Goal: Task Accomplishment & Management: Manage account settings

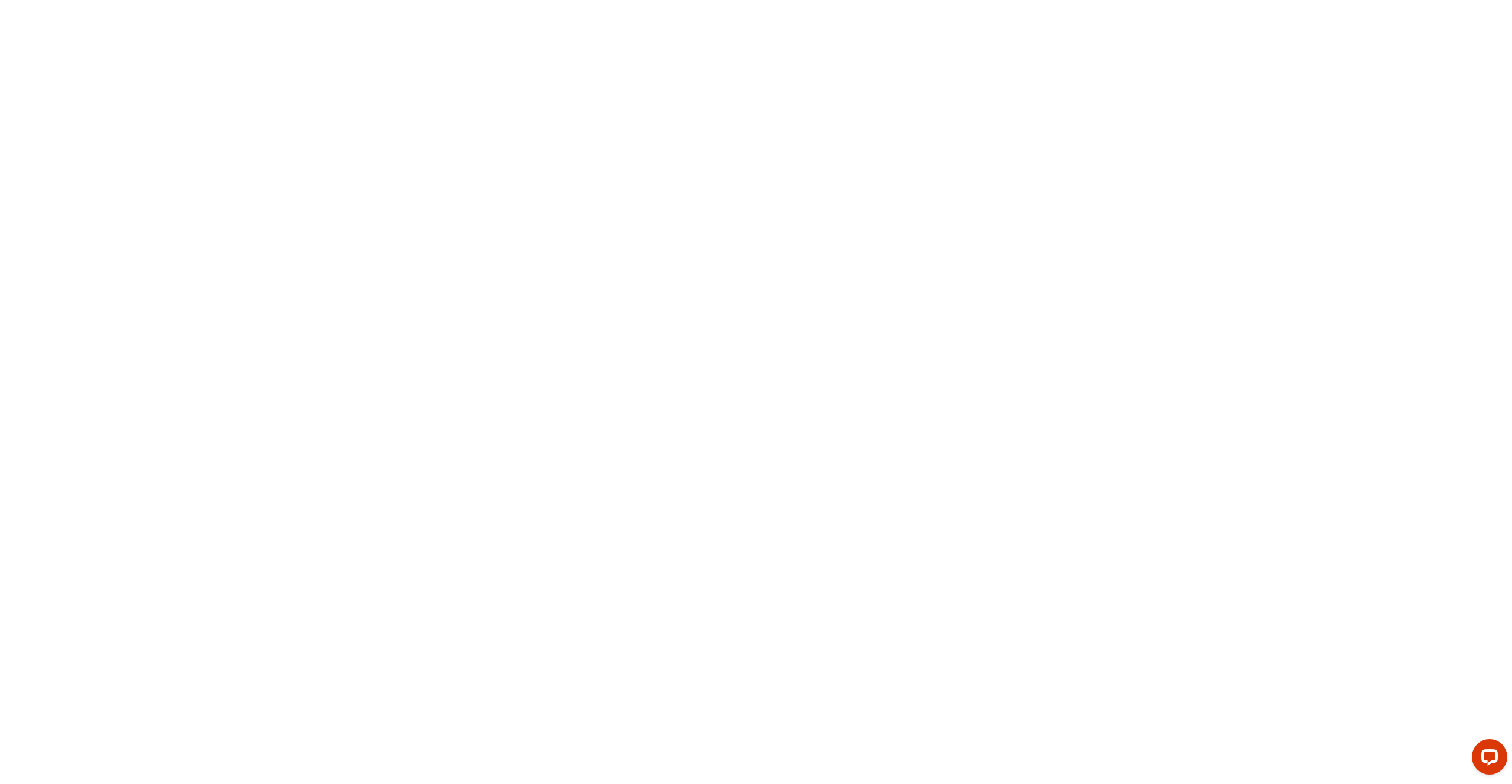
click at [1163, 100] on body at bounding box center [756, 392] width 1512 height 784
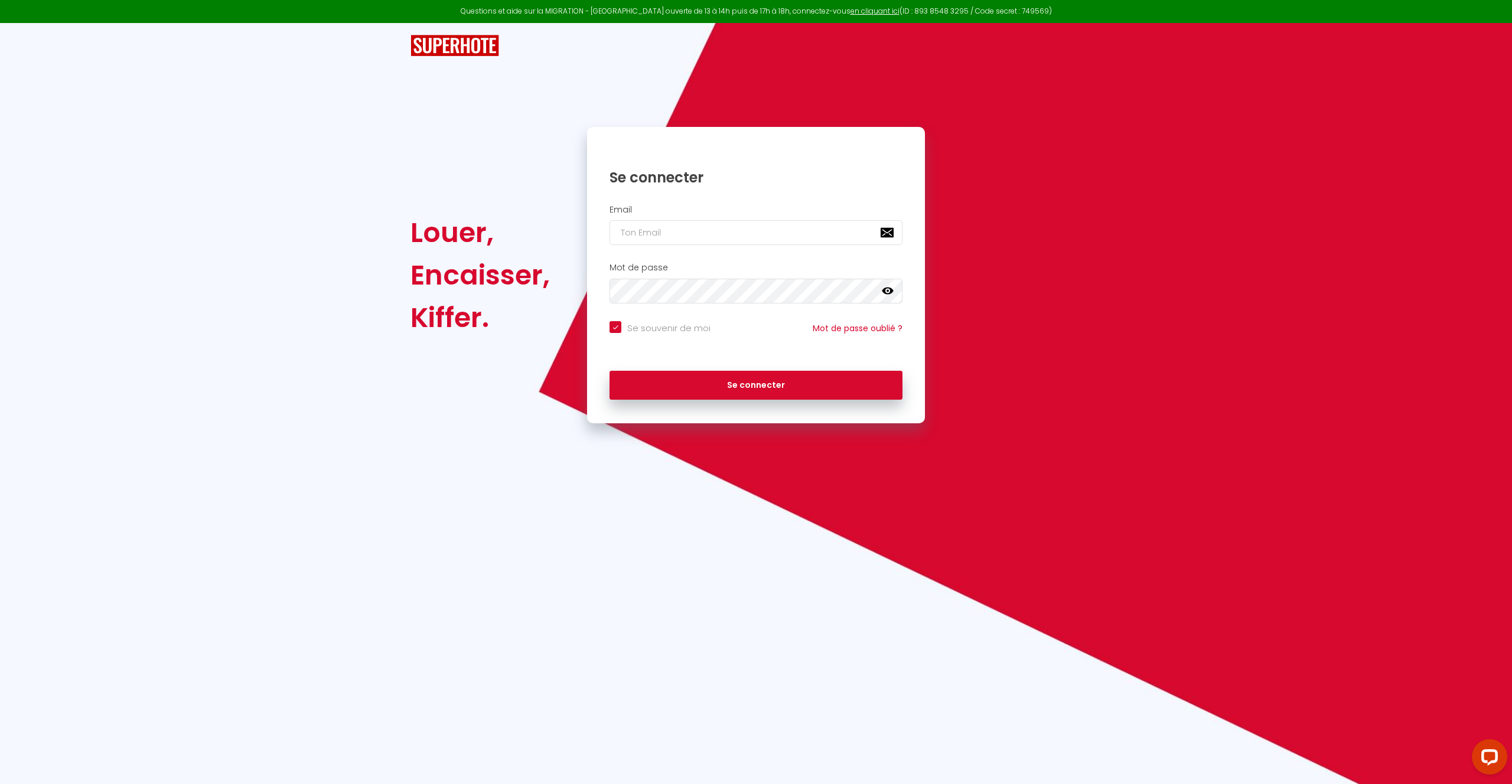
checkbox input "true"
type input "l1@superhote.com"
checkbox input "true"
click at [690, 236] on input "l1@superhote.com" at bounding box center [756, 233] width 293 height 25
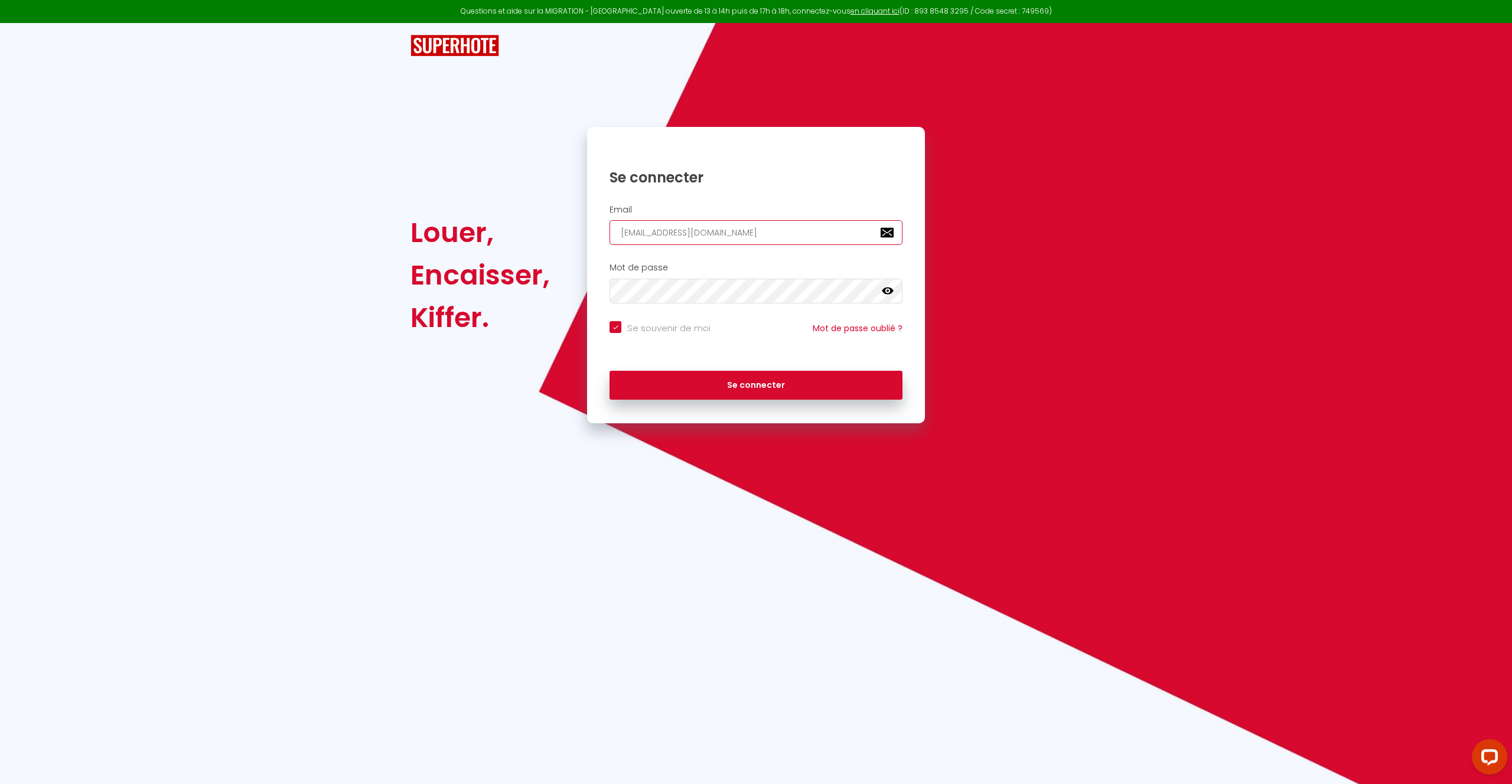
click at [690, 236] on input "l1@superhote.com" at bounding box center [756, 233] width 293 height 25
paste input "sarah@krealestate.fr"
type input "sarah@krealestate.fr"
checkbox input "true"
type input "sarah@krealestate.fr"
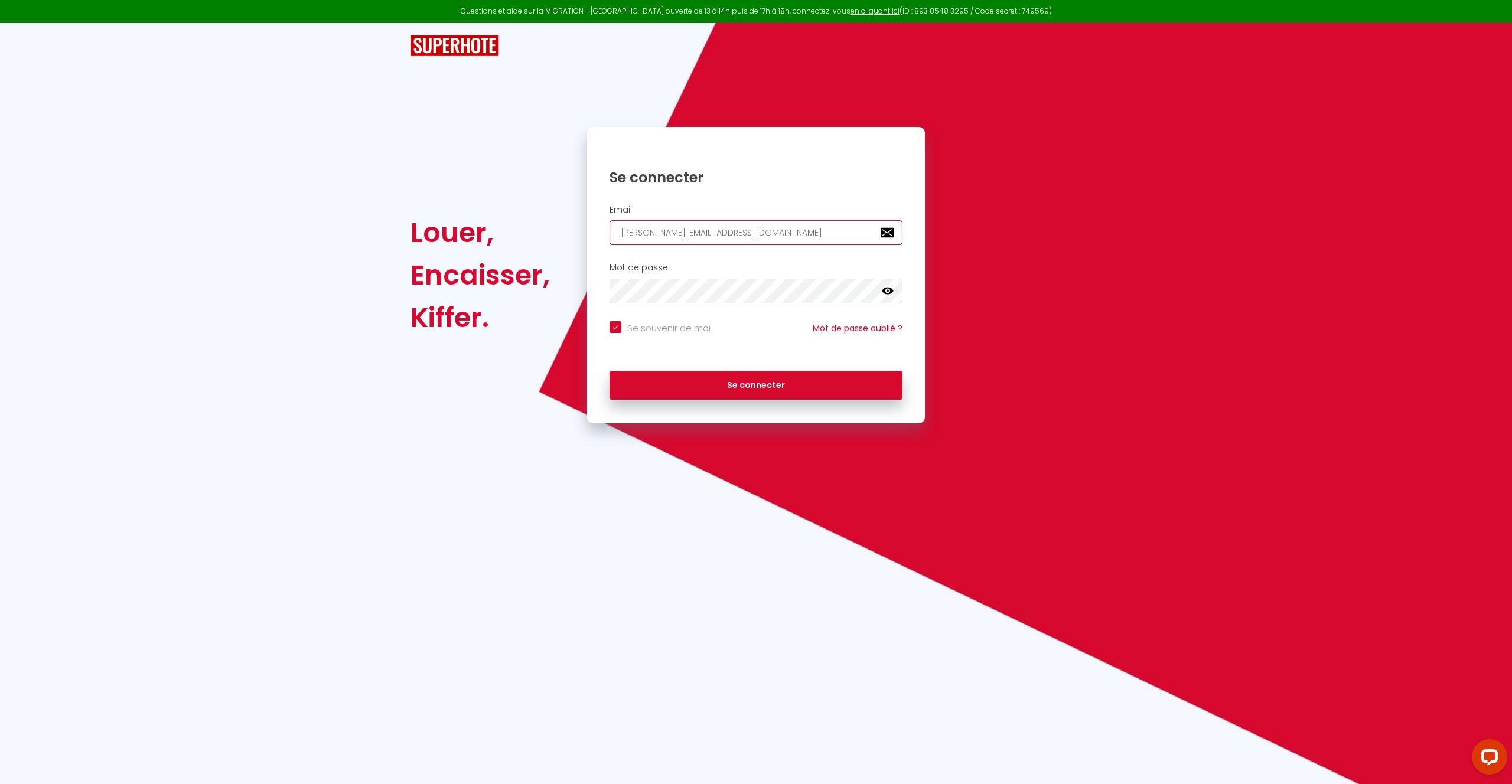
click at [610, 371] on button "Se connecter" at bounding box center [756, 386] width 293 height 30
checkbox input "true"
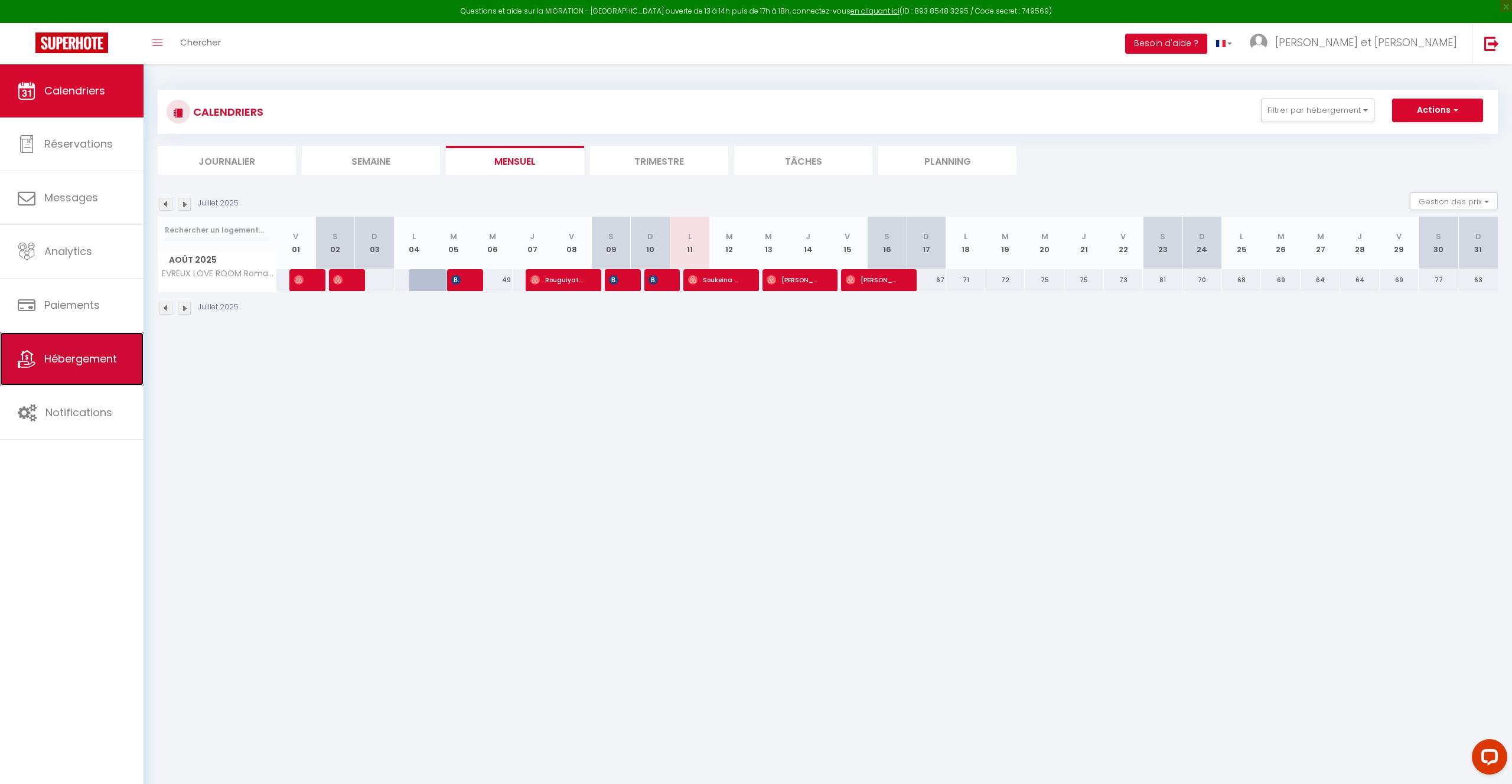
click at [108, 353] on span "Hébergement" at bounding box center [81, 359] width 72 height 15
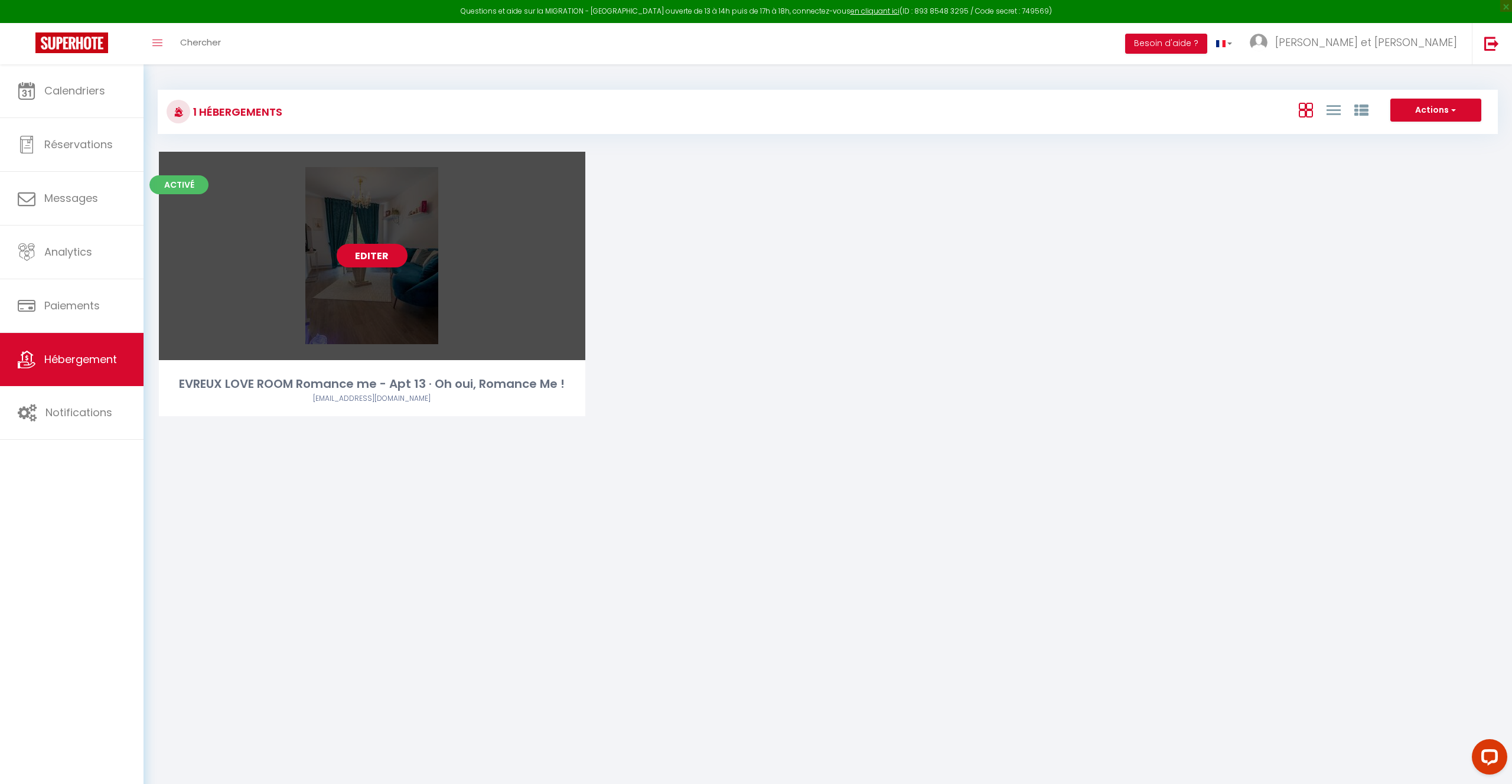
click at [366, 263] on link "Editer" at bounding box center [372, 256] width 71 height 24
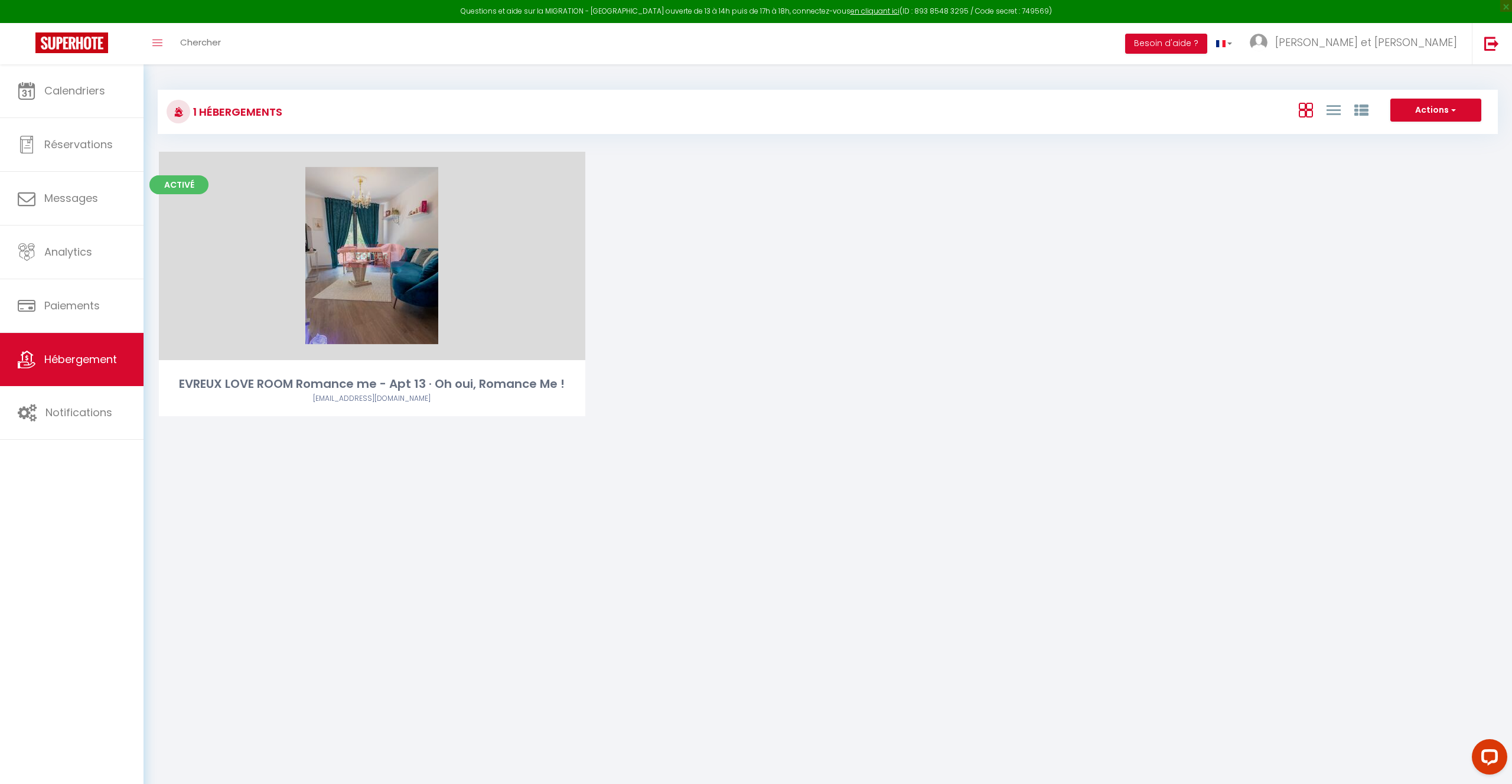
click at [381, 261] on link "Editer" at bounding box center [372, 256] width 71 height 24
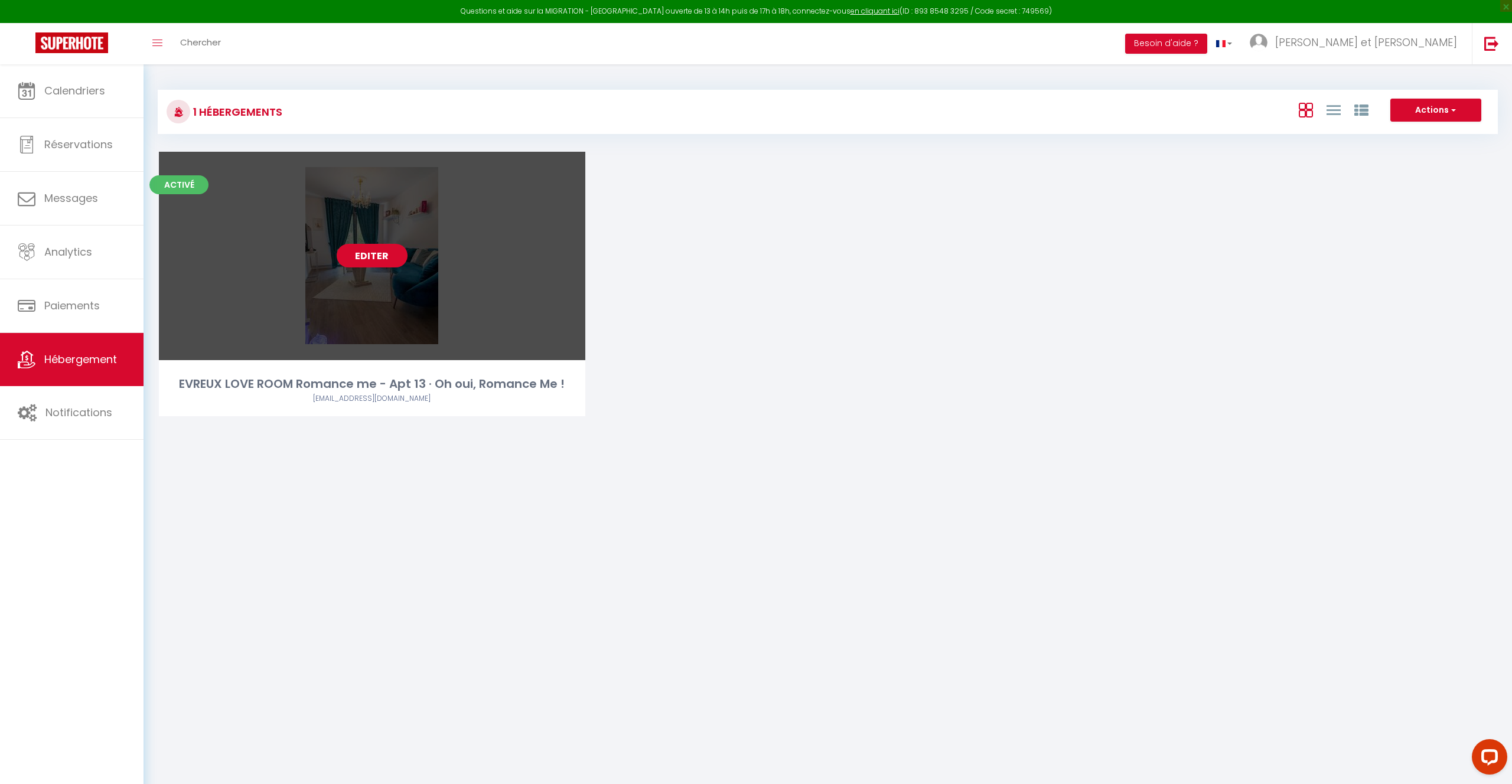
click at [387, 257] on link "Editer" at bounding box center [372, 256] width 71 height 24
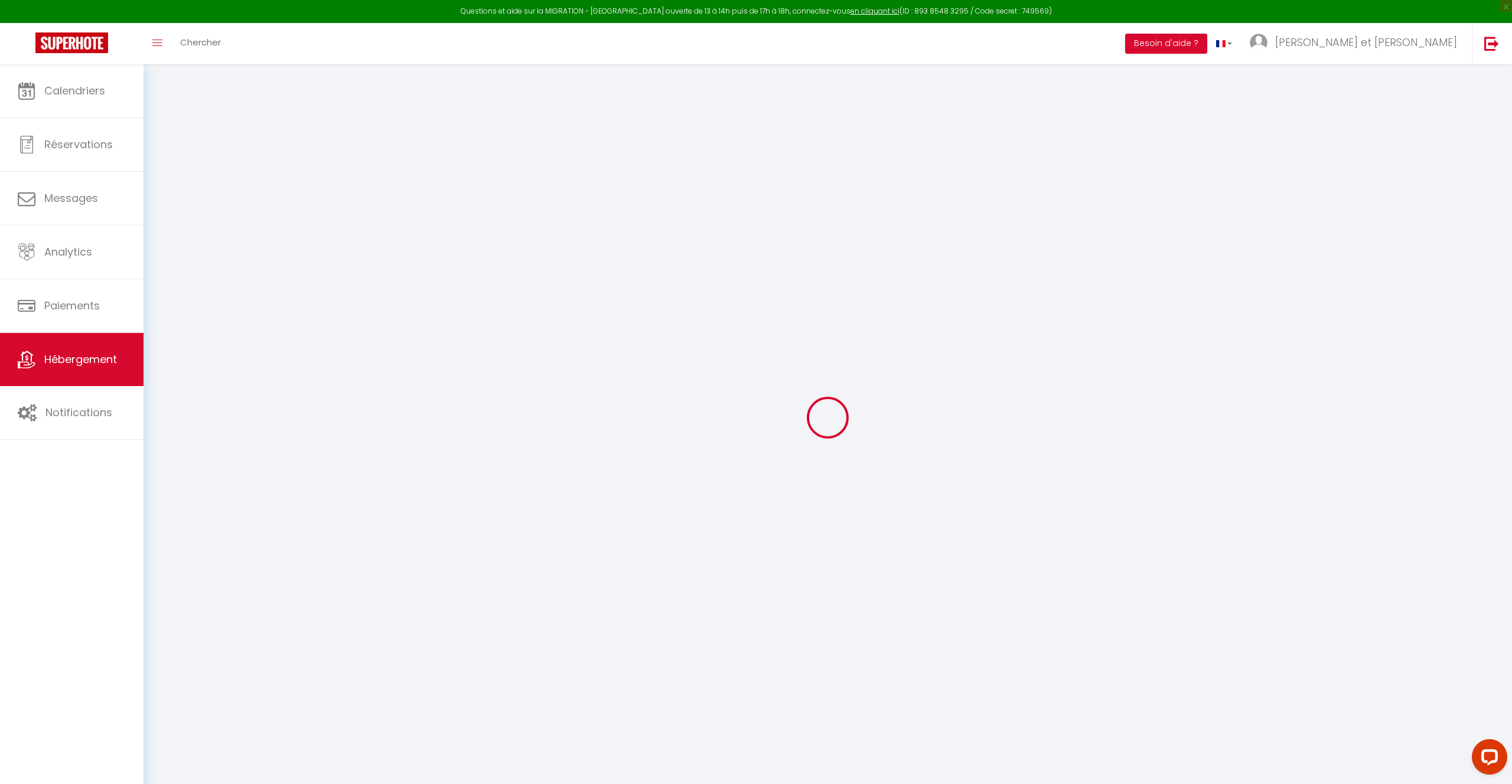
type input "EVREUX LOVE ROOM Romance me - Apt 13 · Oh oui, Romance Me !"
type input "Sarah"
type input "Kahloun"
select select "2"
type input "79"
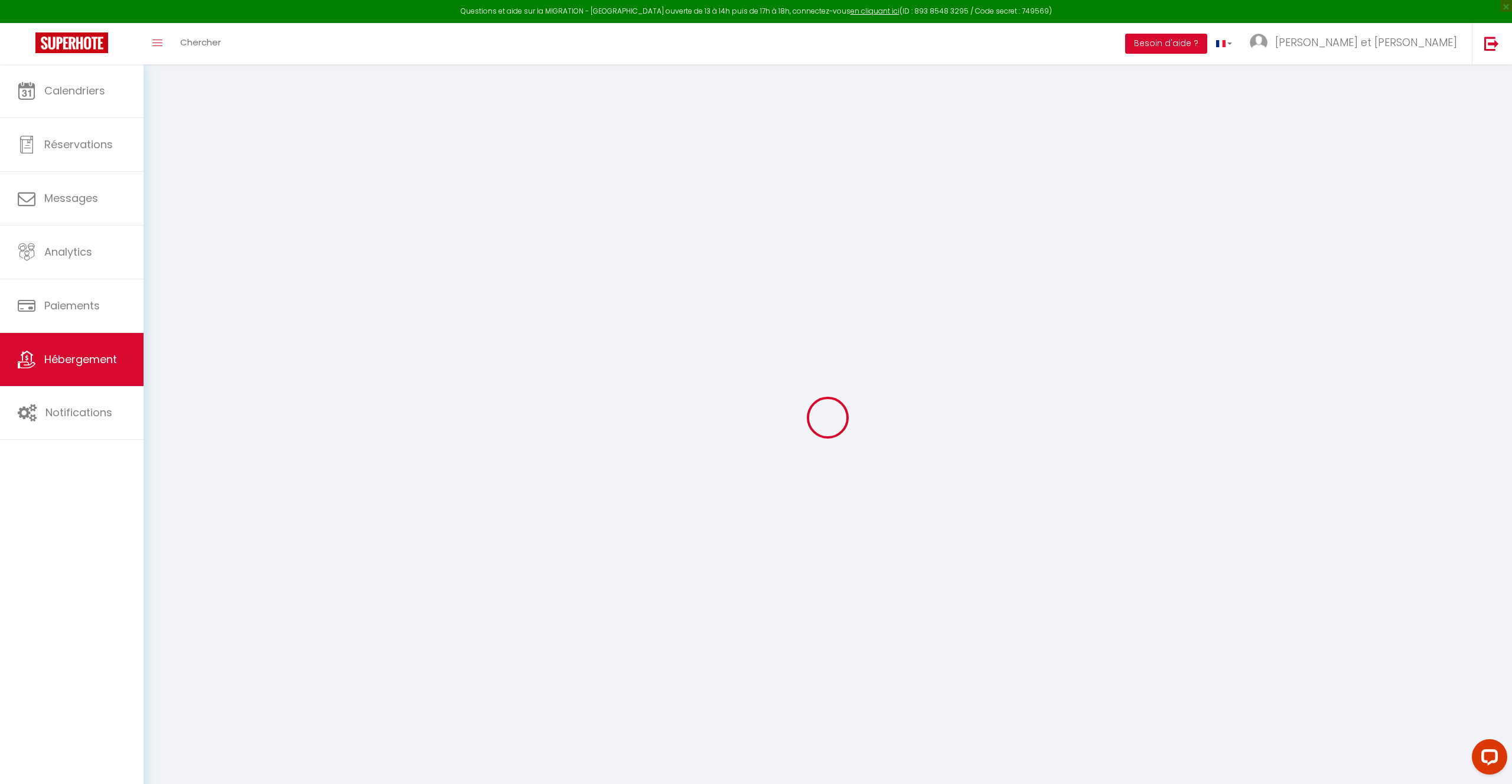
type input "10"
type input "25"
type input "3.00"
type input "400"
select select
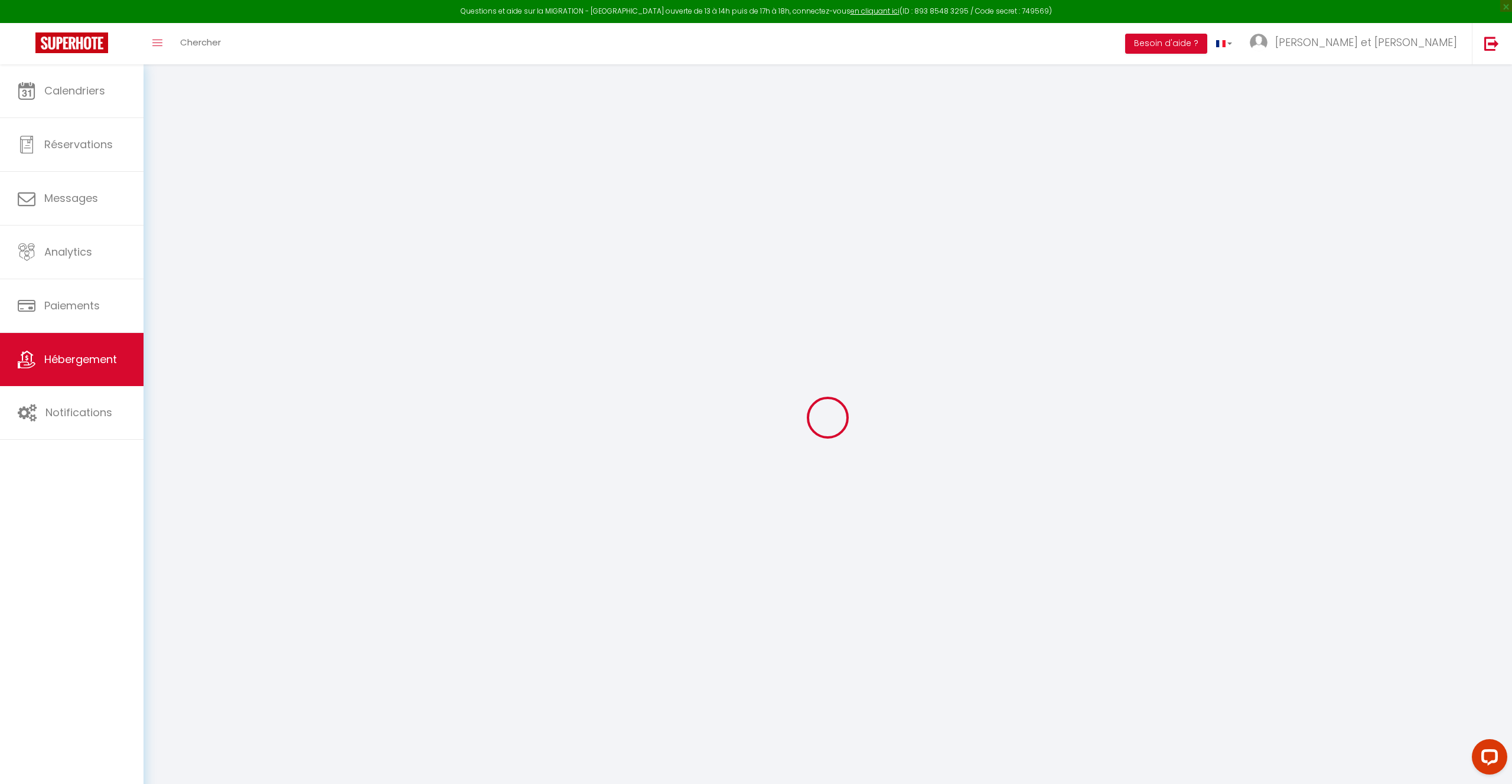
select select
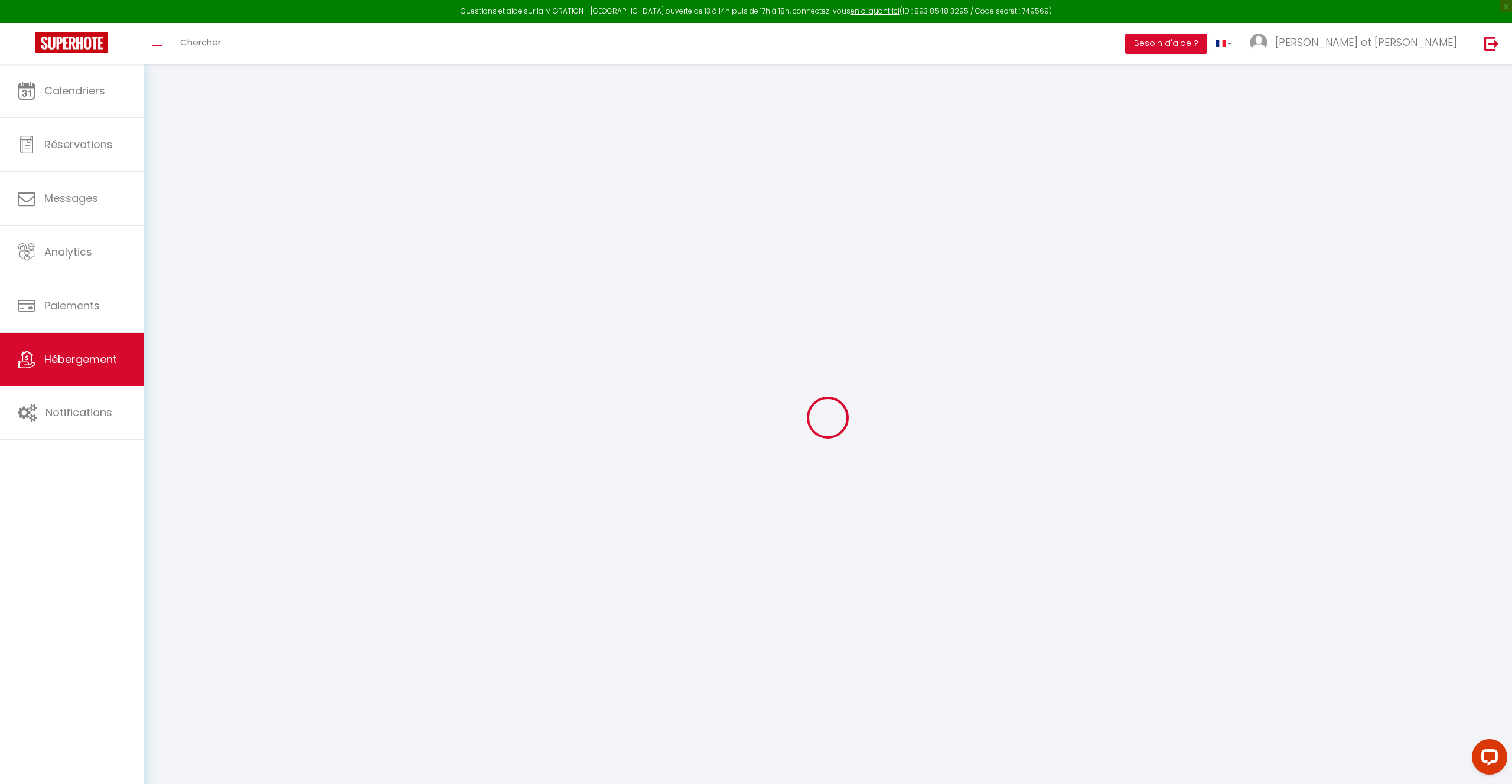
type input "1 Avenue du Château"
type input "27000"
type input "Évreux"
type input "sarah@krealestate.fr"
select select "15591"
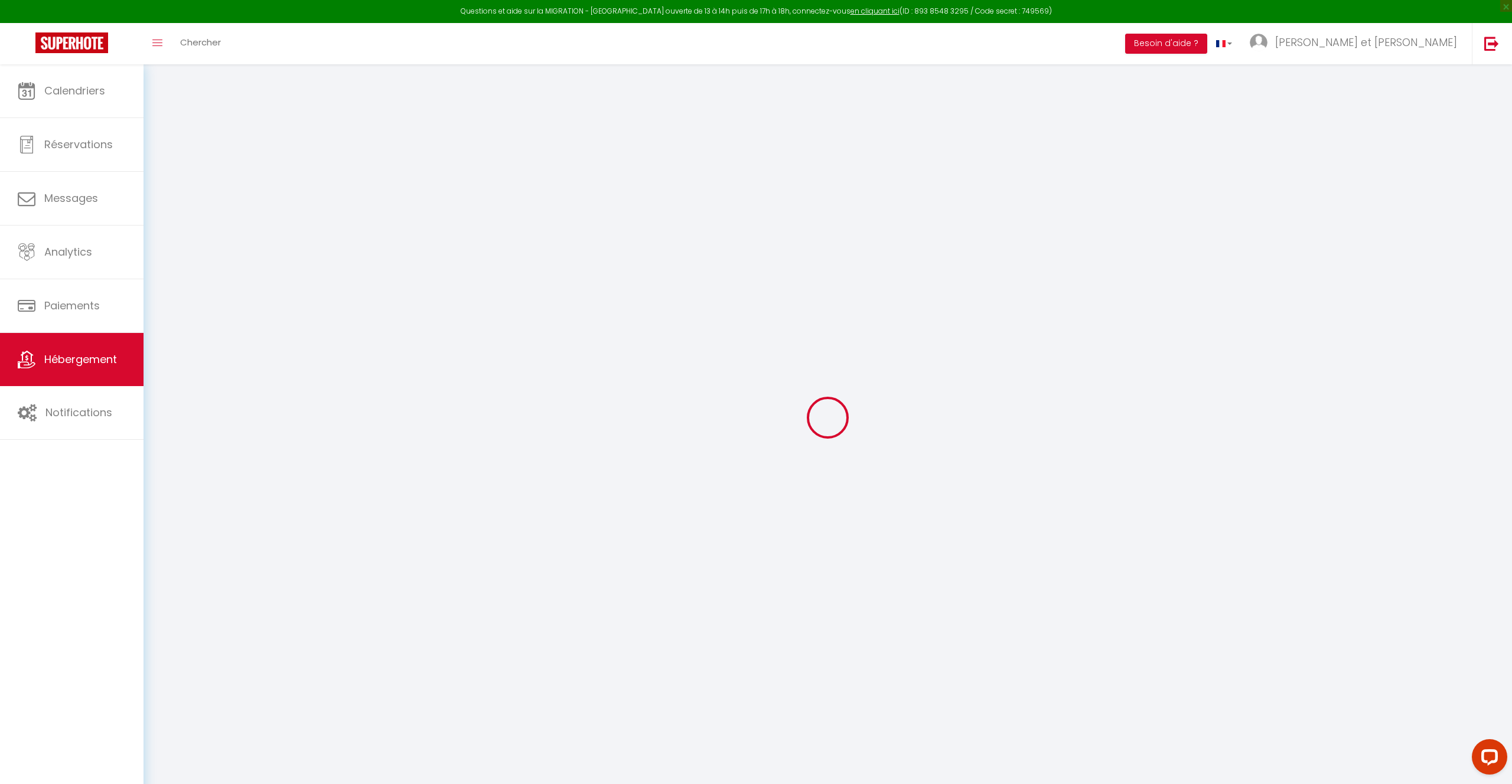
checkbox input "false"
type input "0"
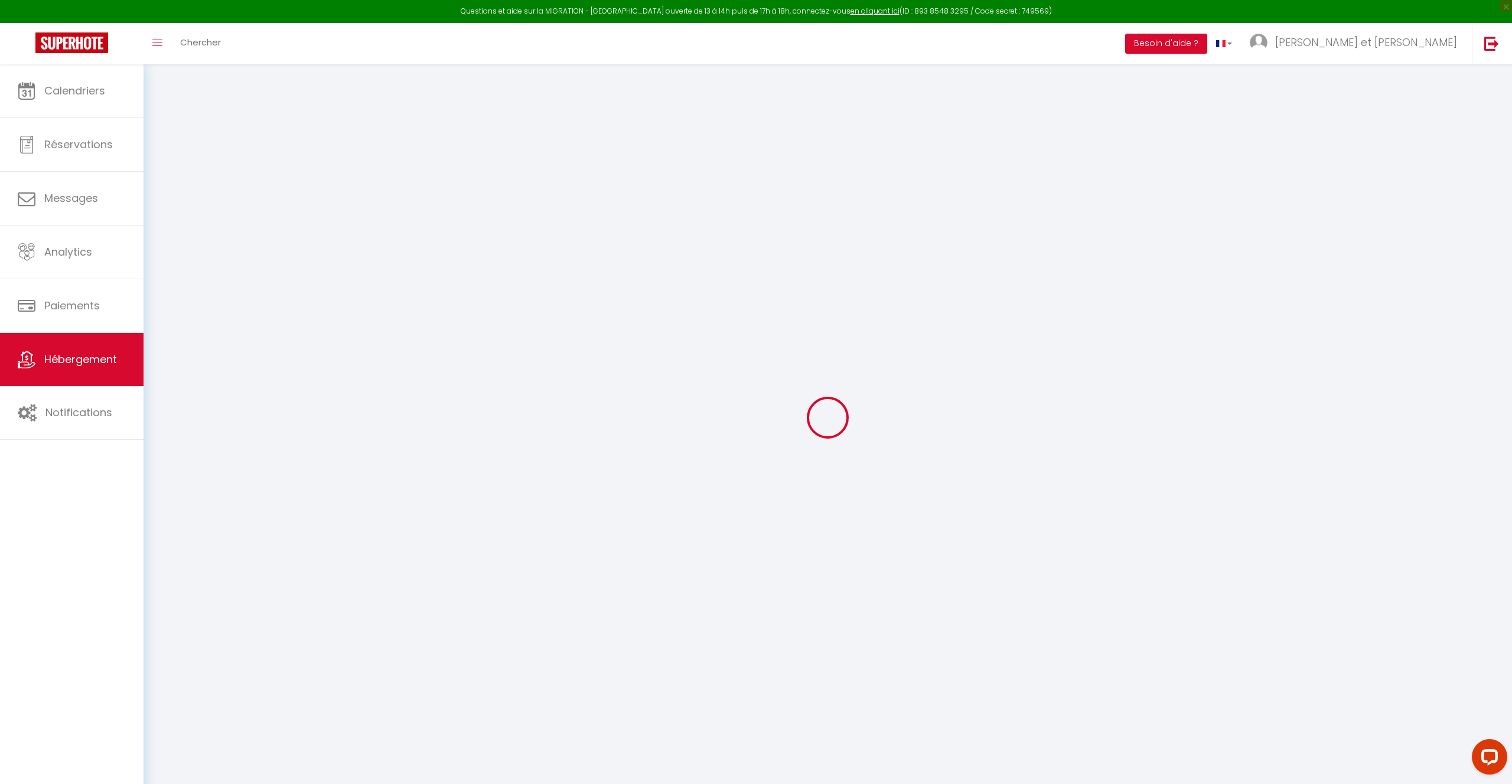
type input "0"
select select
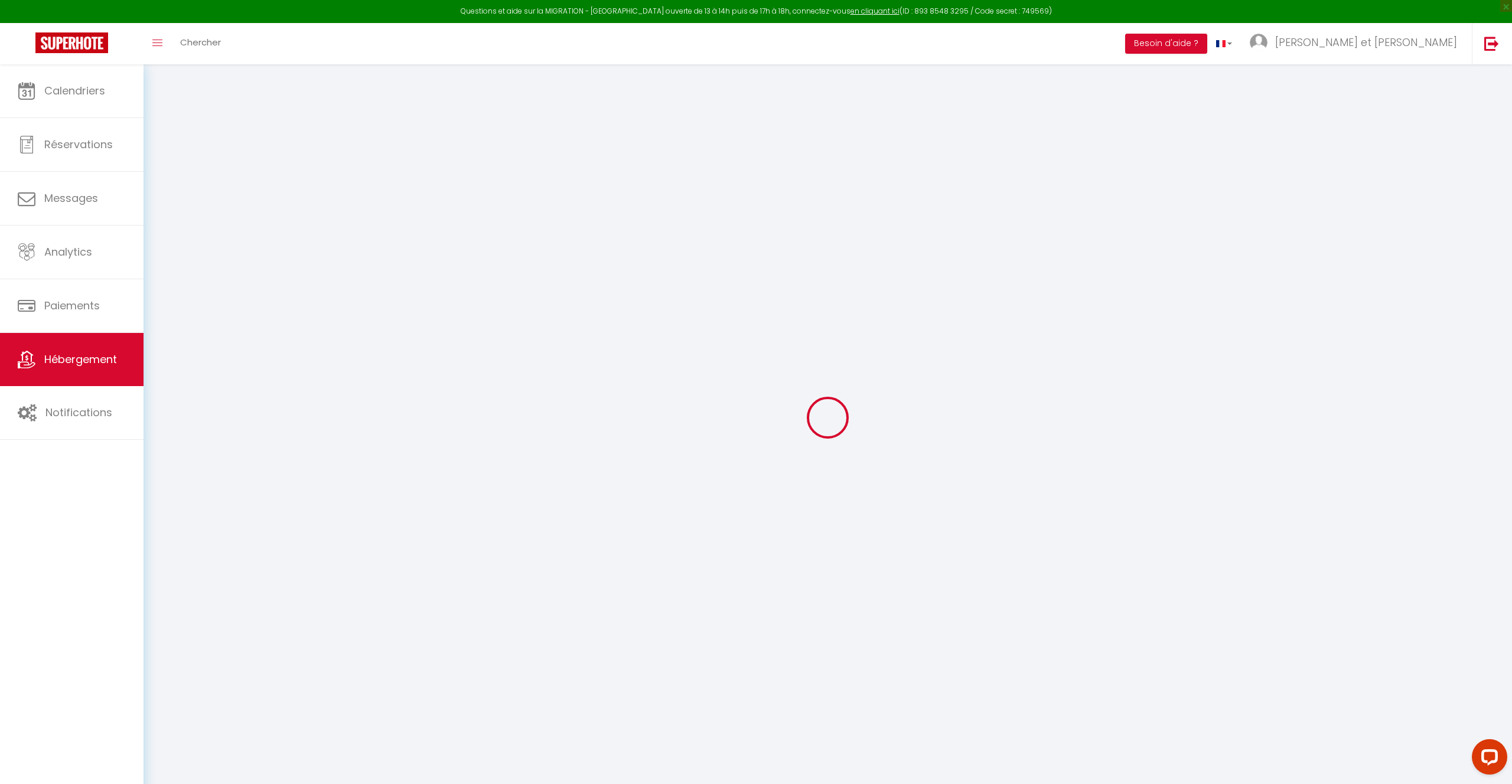
select select
checkbox input "false"
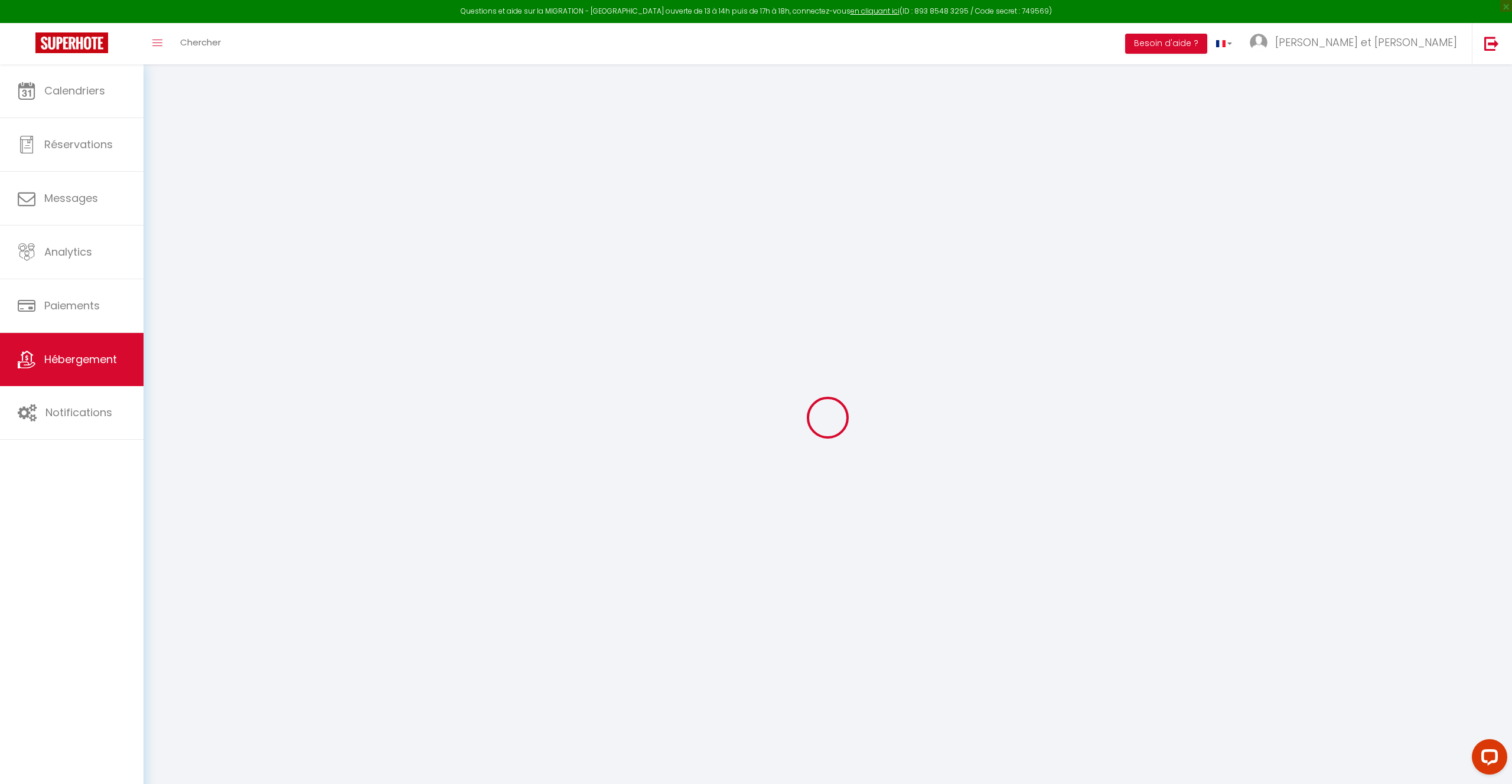
checkbox input "false"
select select
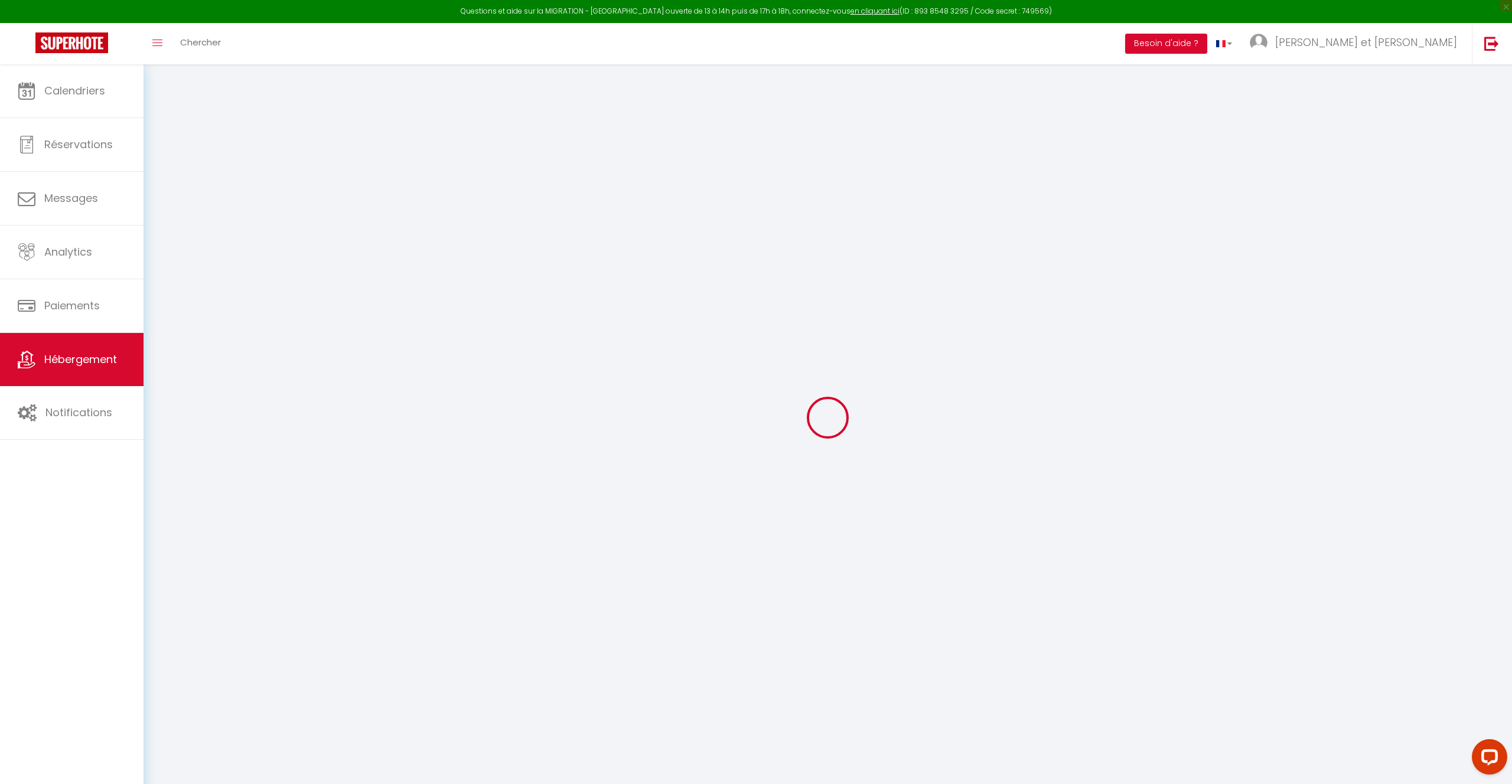
select select
checkbox input "false"
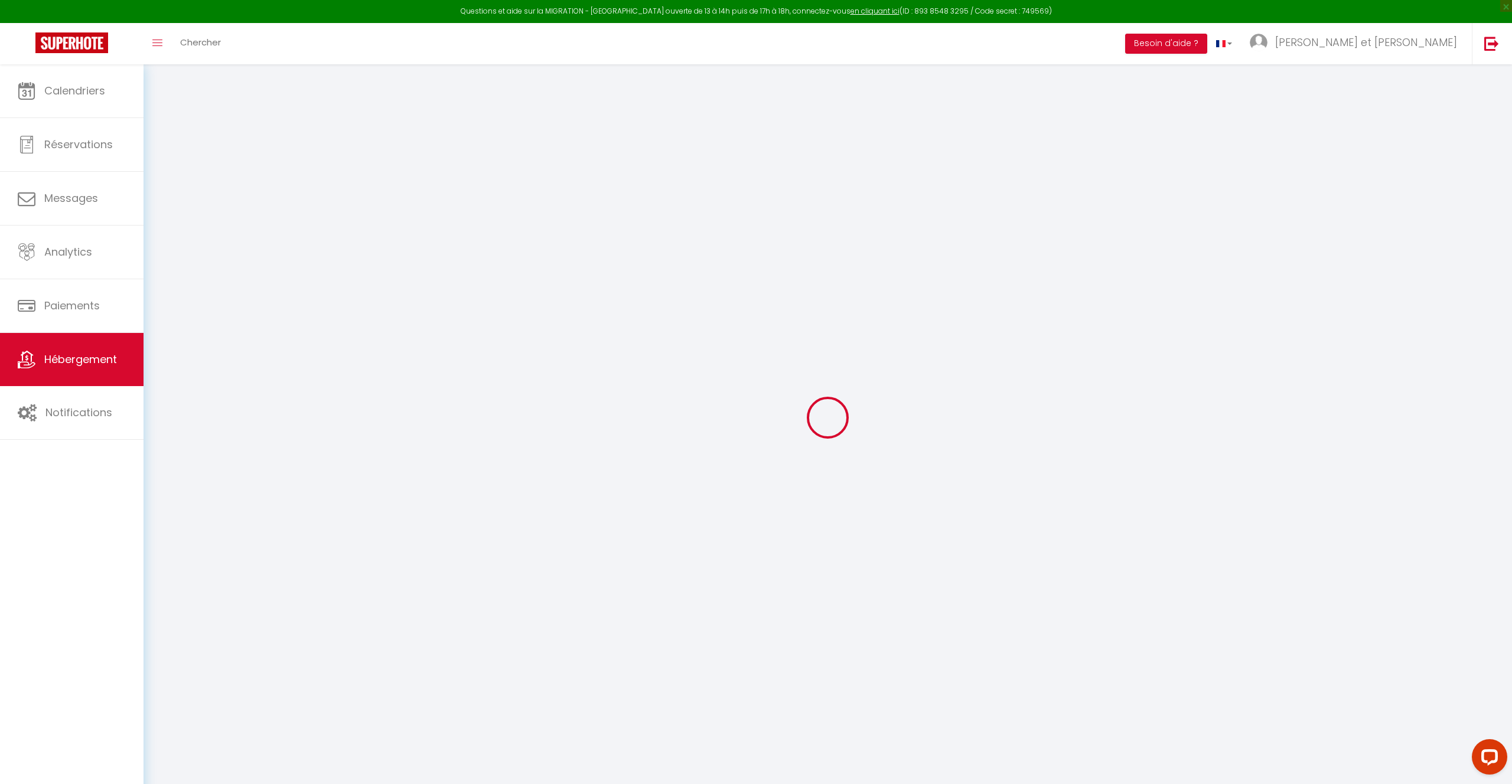
checkbox input "false"
select select
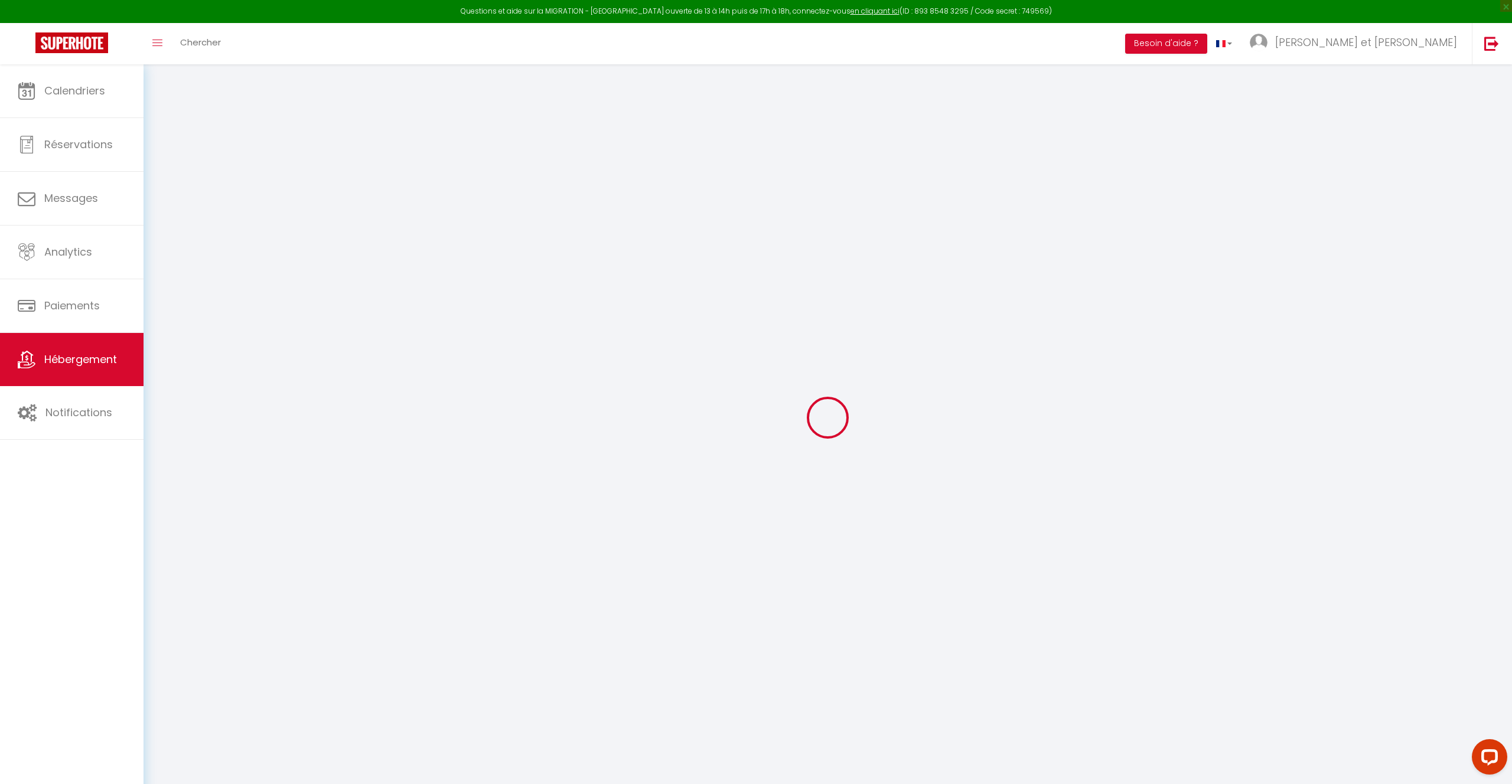
select select
checkbox input "false"
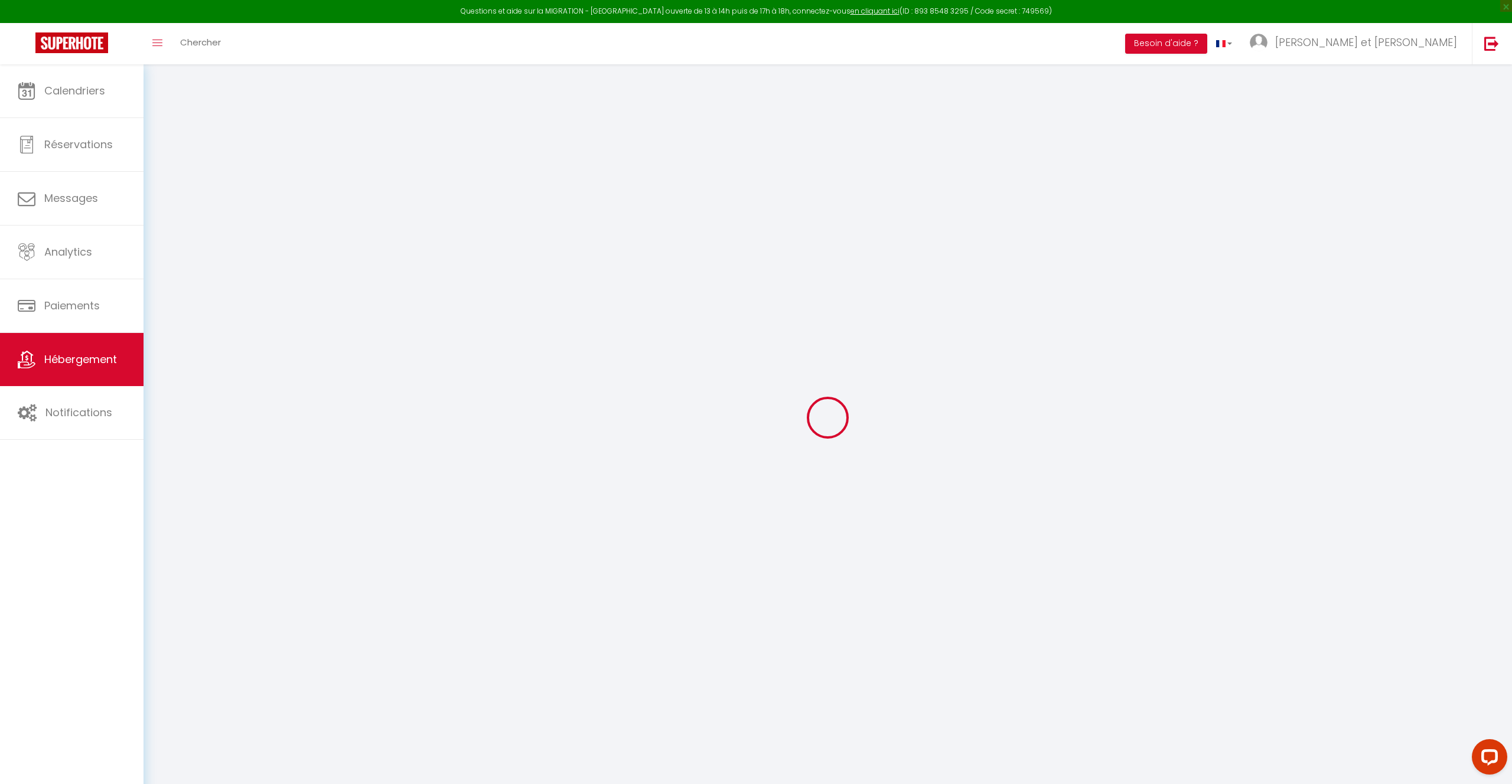
checkbox input "false"
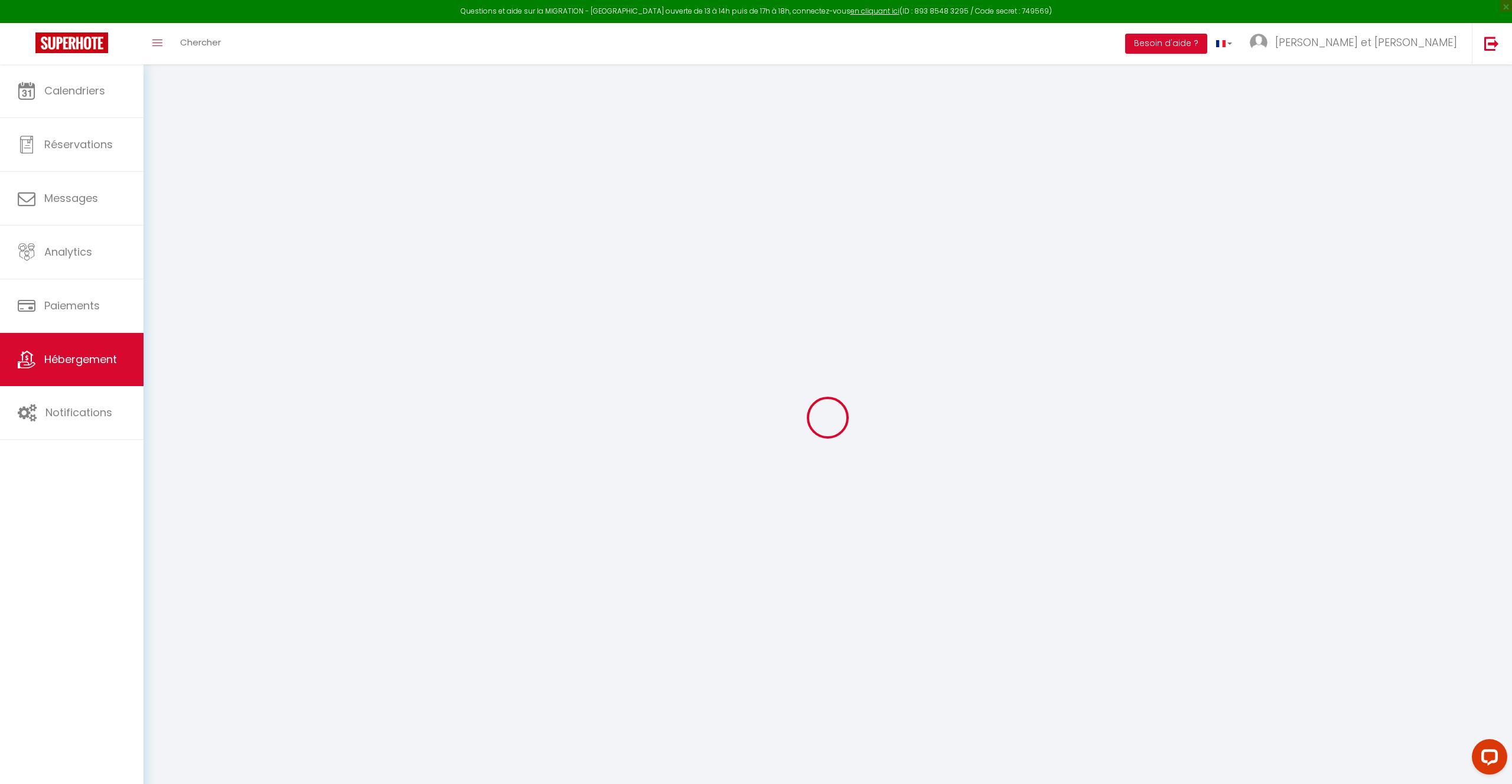
checkbox input "false"
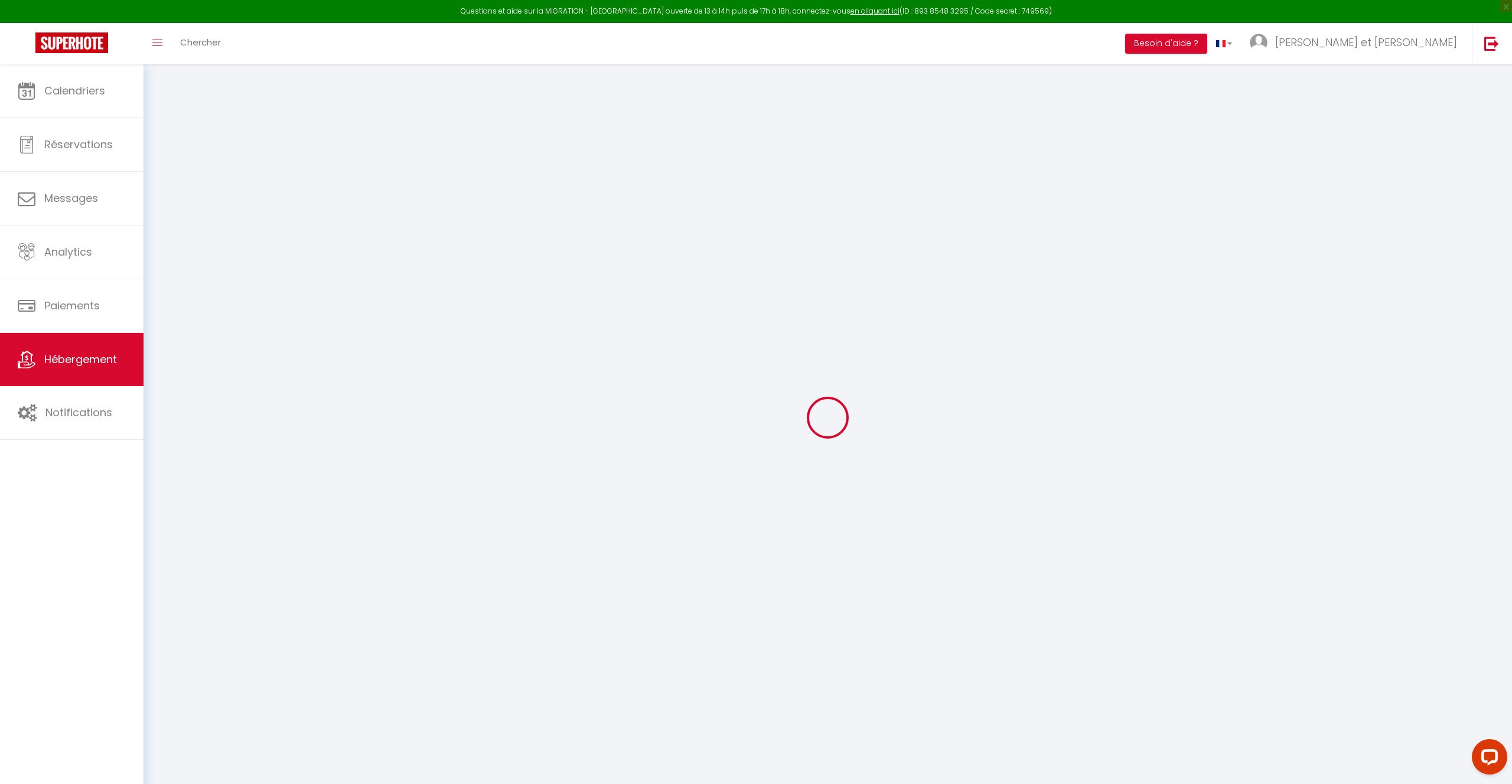
checkbox input "false"
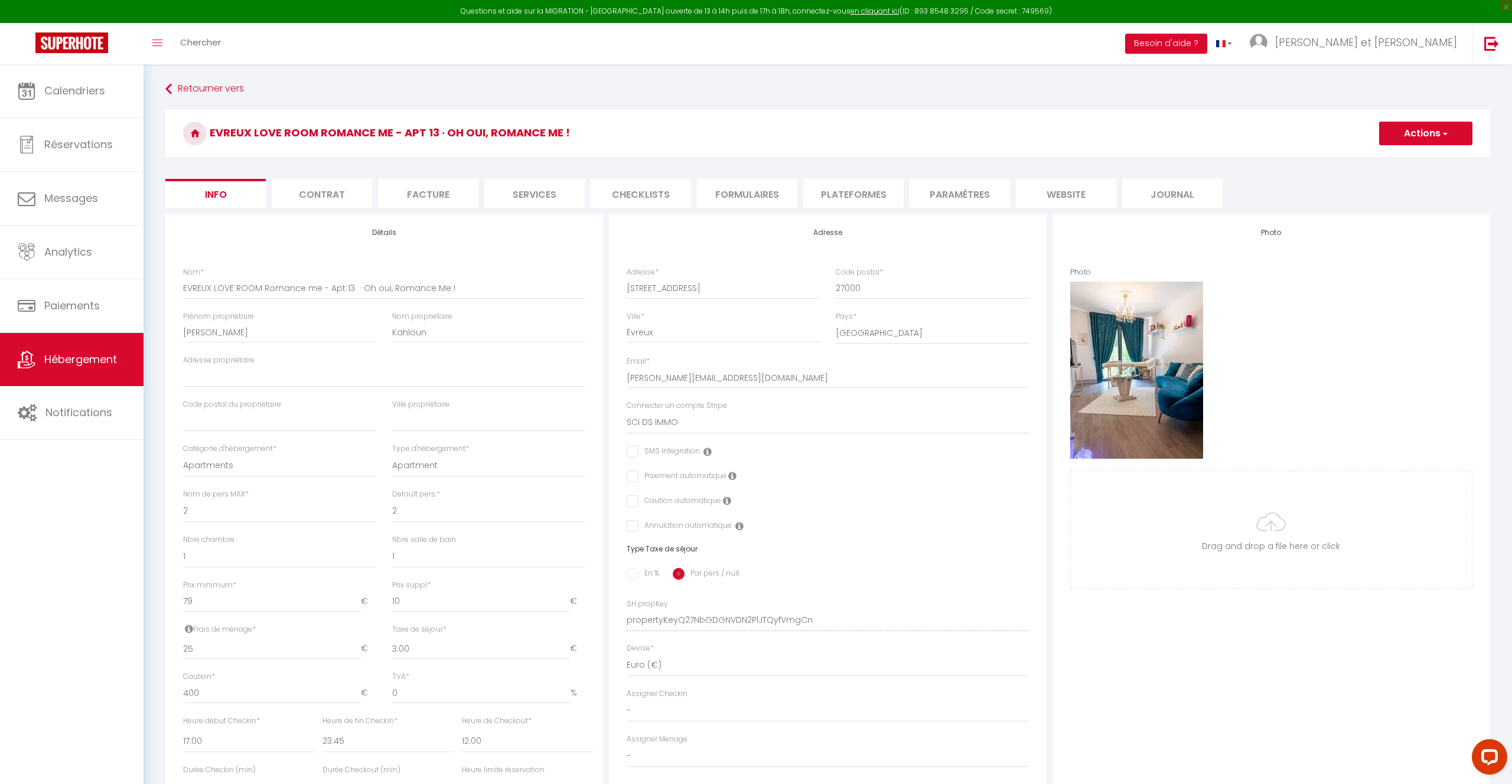
click at [619, 195] on li "Checklists" at bounding box center [641, 193] width 101 height 29
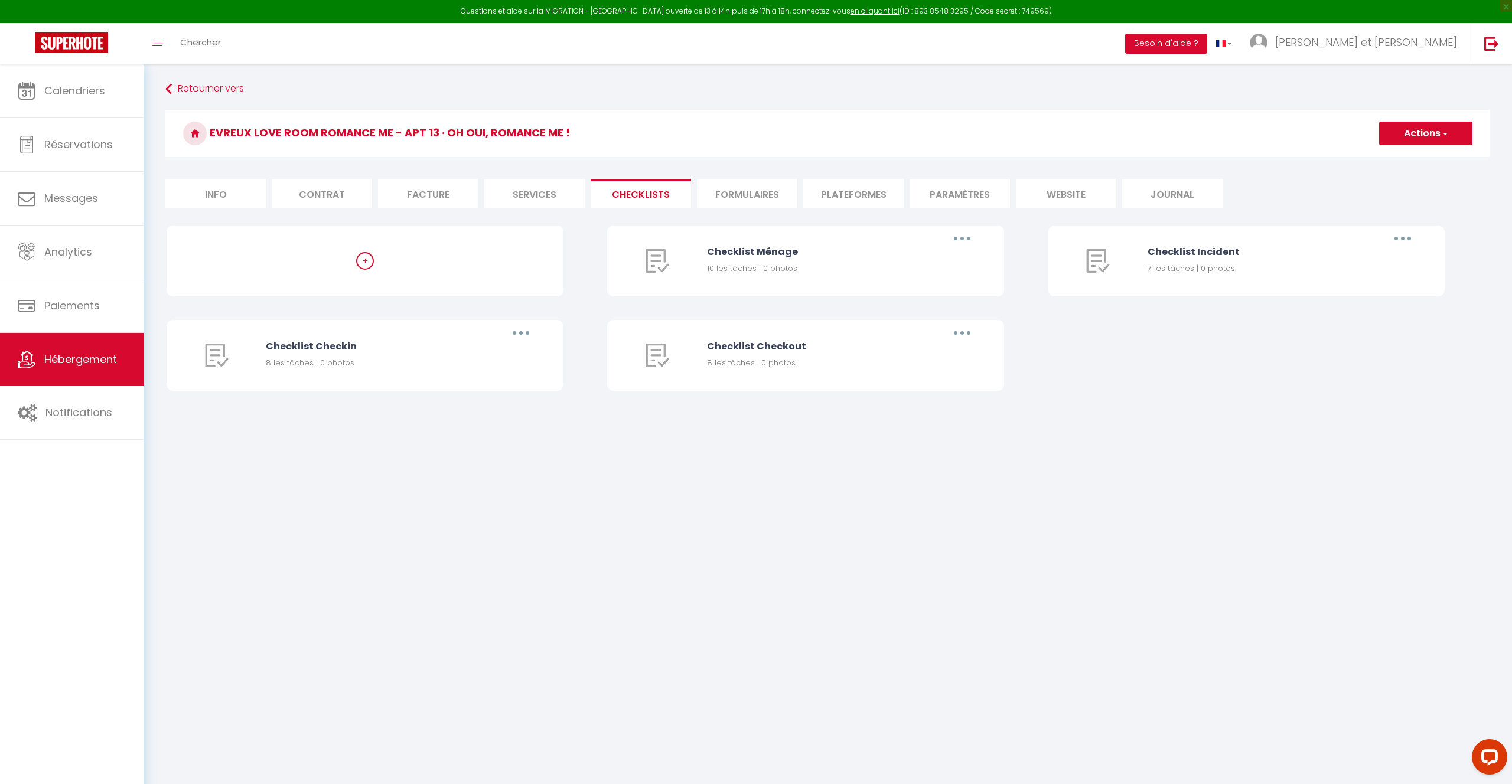
click at [548, 196] on li "Services" at bounding box center [534, 193] width 101 height 29
select select
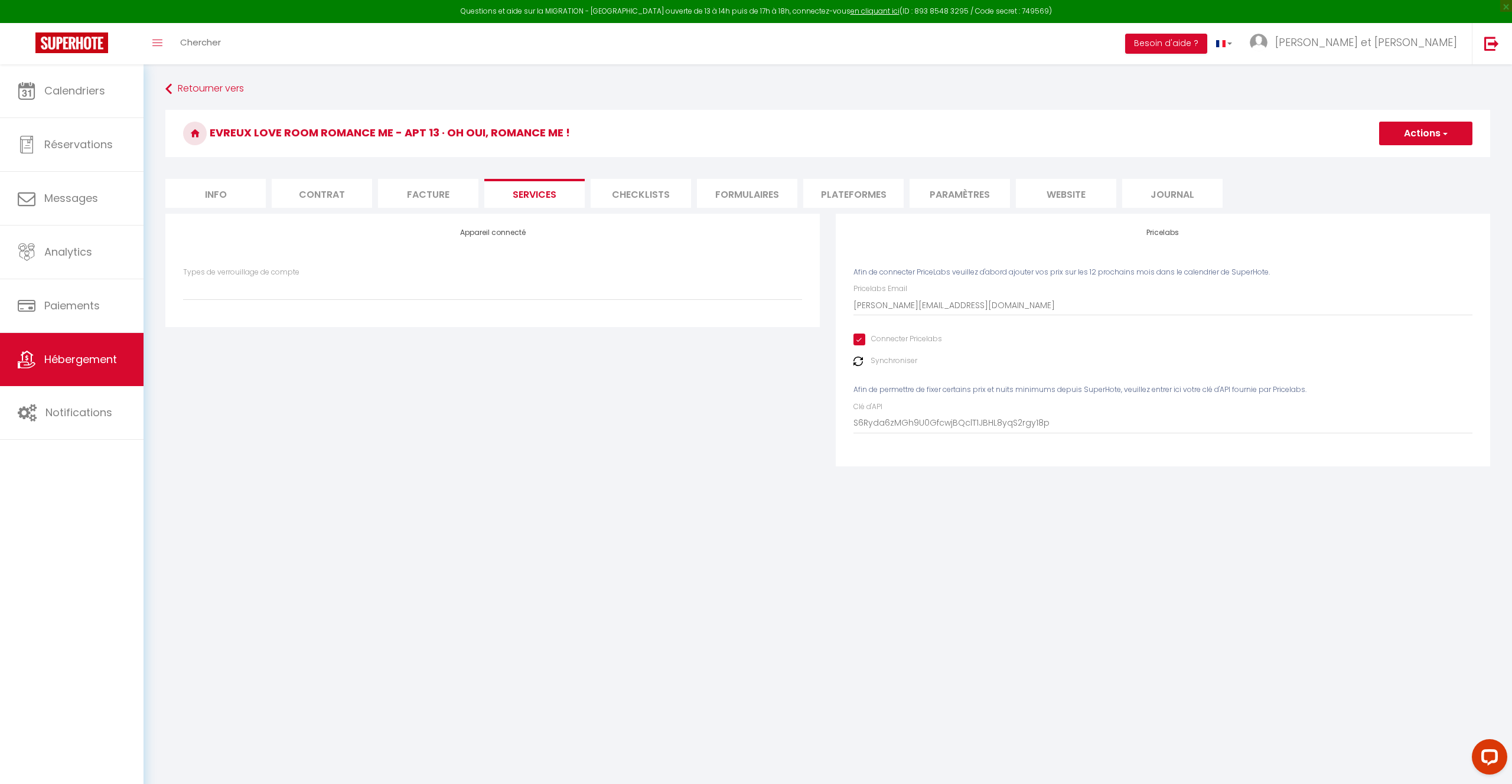
click at [466, 193] on li "Facture" at bounding box center [428, 193] width 101 height 29
select select
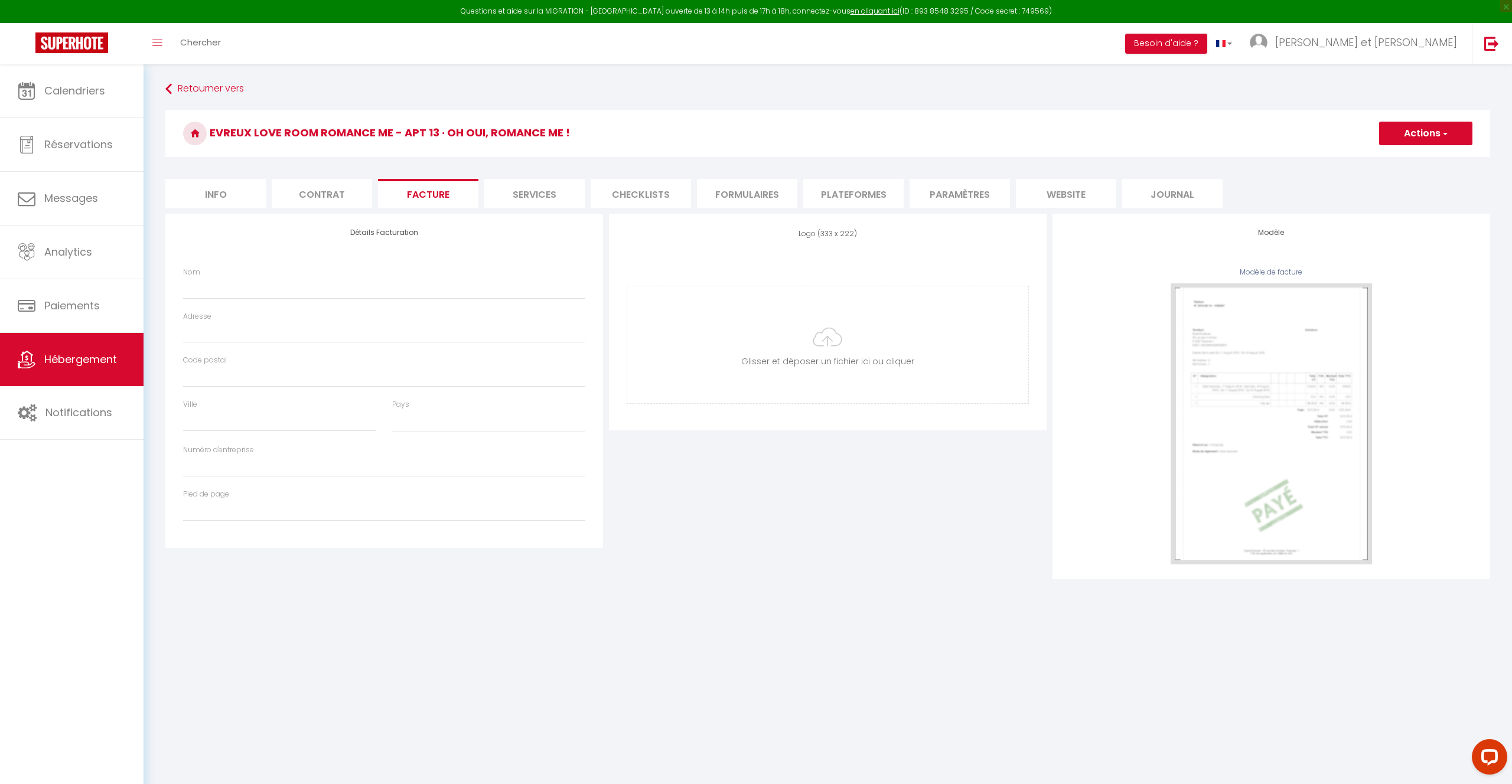
scroll to position [3, 0]
click at [801, 195] on ul "Info Contrat Facture Services Checklists Formulaires Plateformes Paramètres web…" at bounding box center [828, 190] width 1325 height 29
click at [863, 195] on li "Plateformes" at bounding box center [854, 189] width 101 height 29
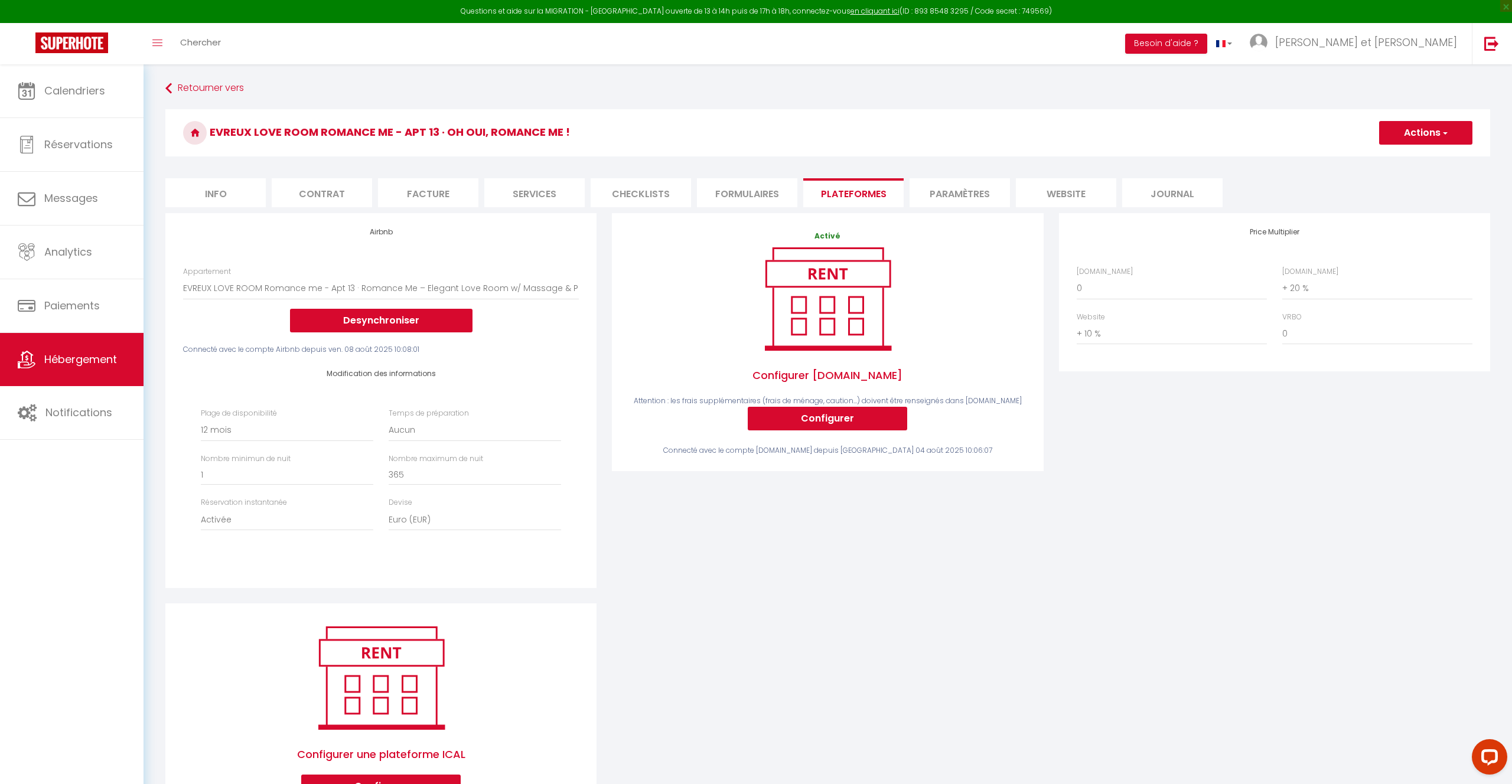
scroll to position [3, 0]
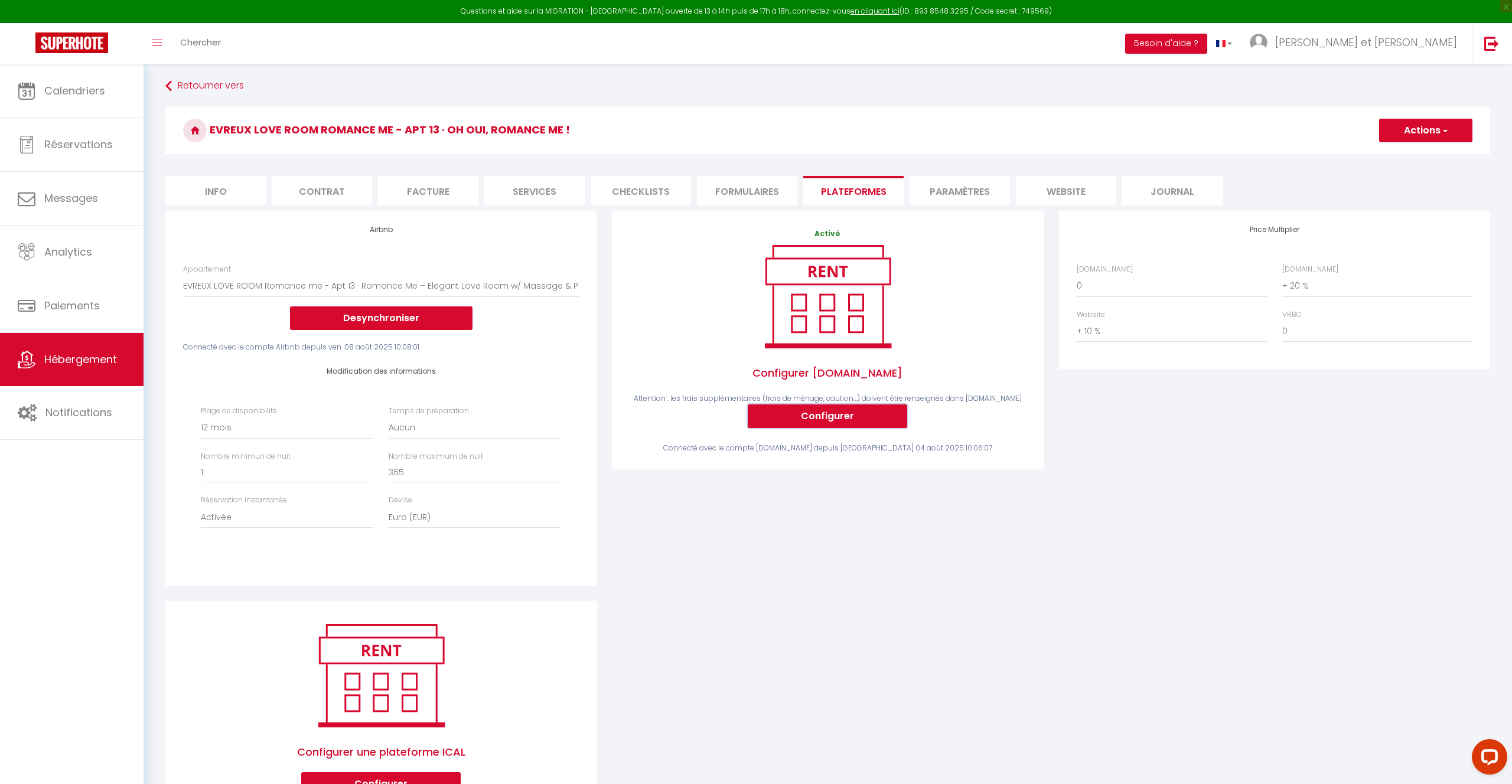
click at [861, 426] on button "Configurer" at bounding box center [828, 416] width 160 height 24
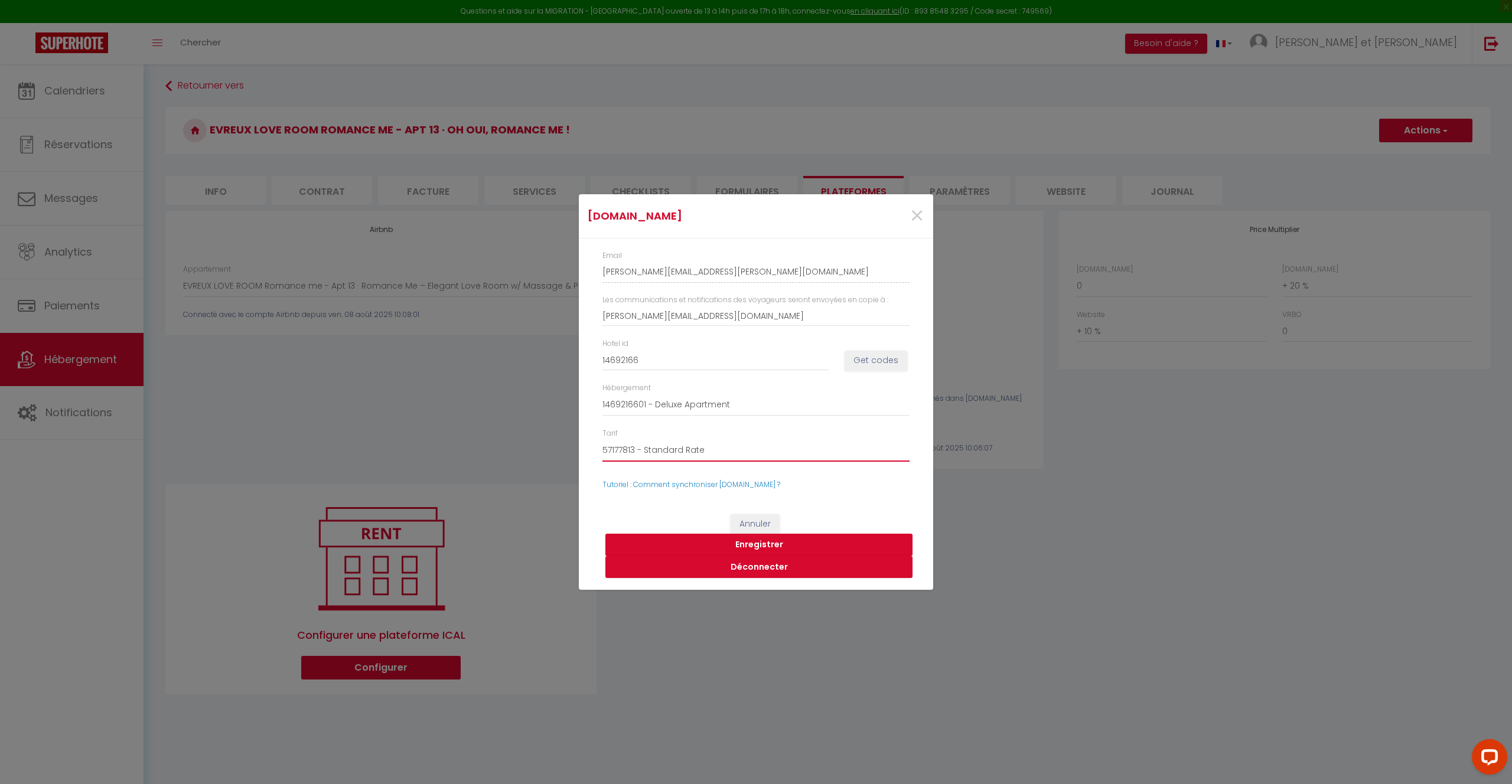
click at [736, 457] on select "57177813 - Standard Rate 57177814 - Non-refundable Rate-Deluxe Apartment-146921…" at bounding box center [756, 451] width 307 height 22
click at [915, 219] on span "×" at bounding box center [917, 217] width 15 height 35
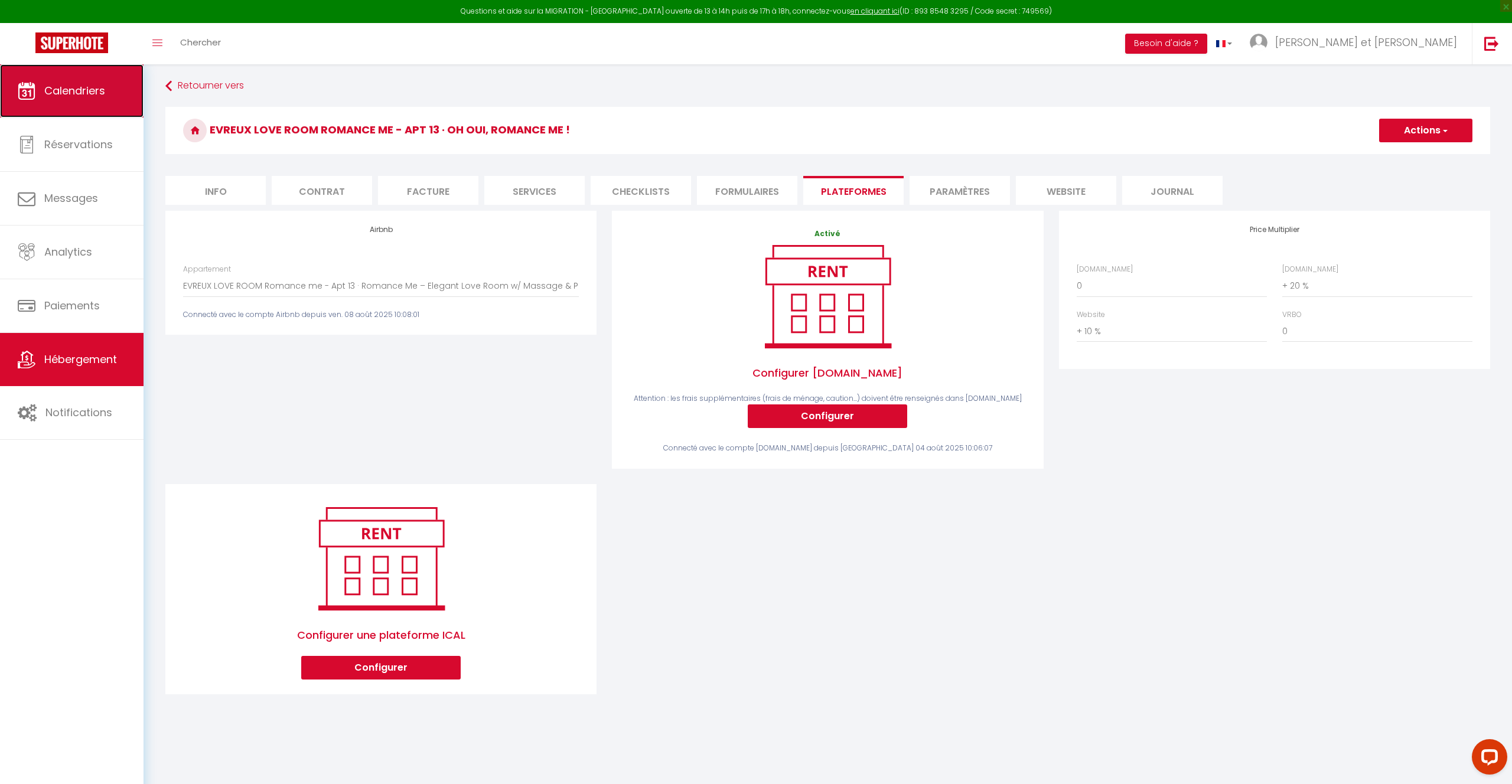
click at [78, 89] on span "Calendriers" at bounding box center [75, 91] width 61 height 15
